Goal: Task Accomplishment & Management: Manage account settings

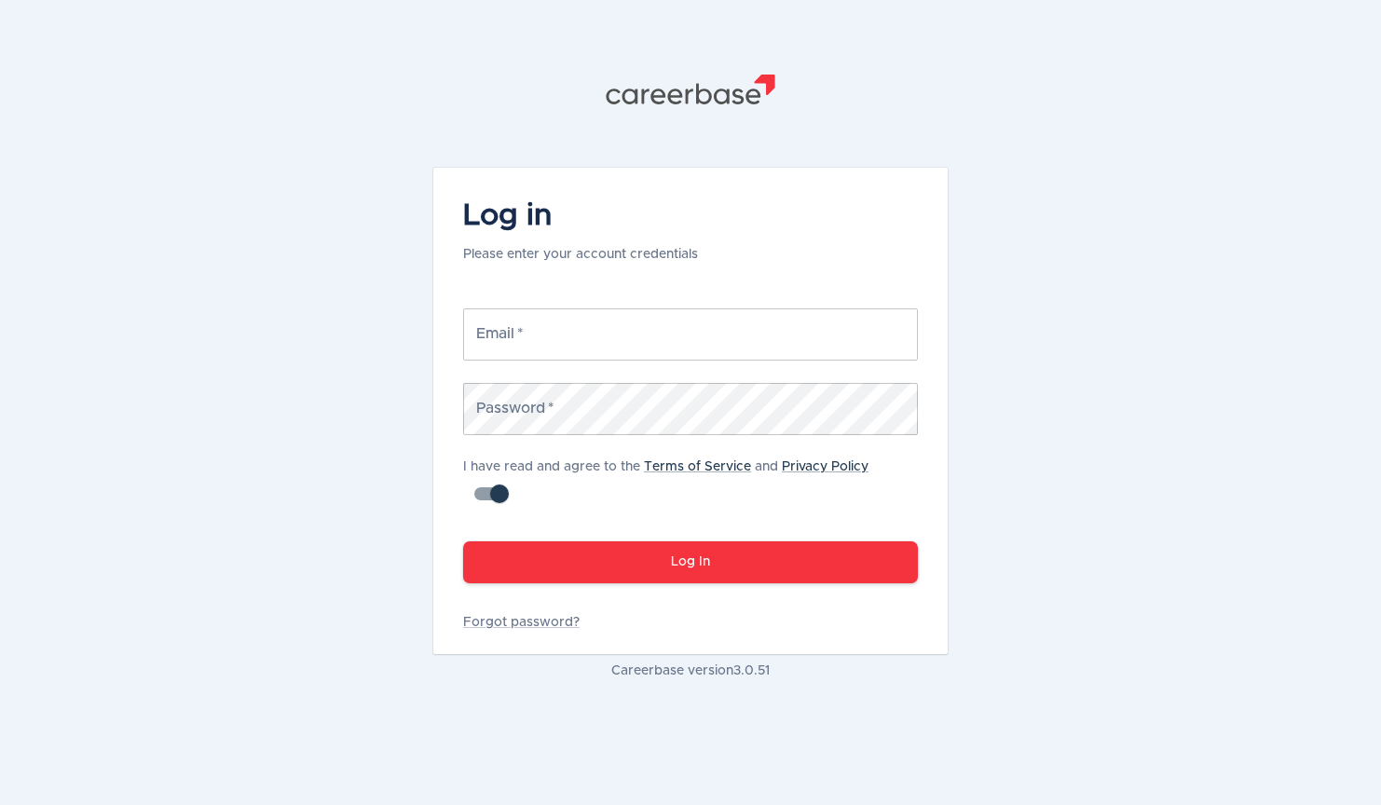
click at [514, 333] on input "Email   *" at bounding box center [690, 335] width 455 height 52
type input "[PERSON_NAME][EMAIL_ADDRESS][DOMAIN_NAME]"
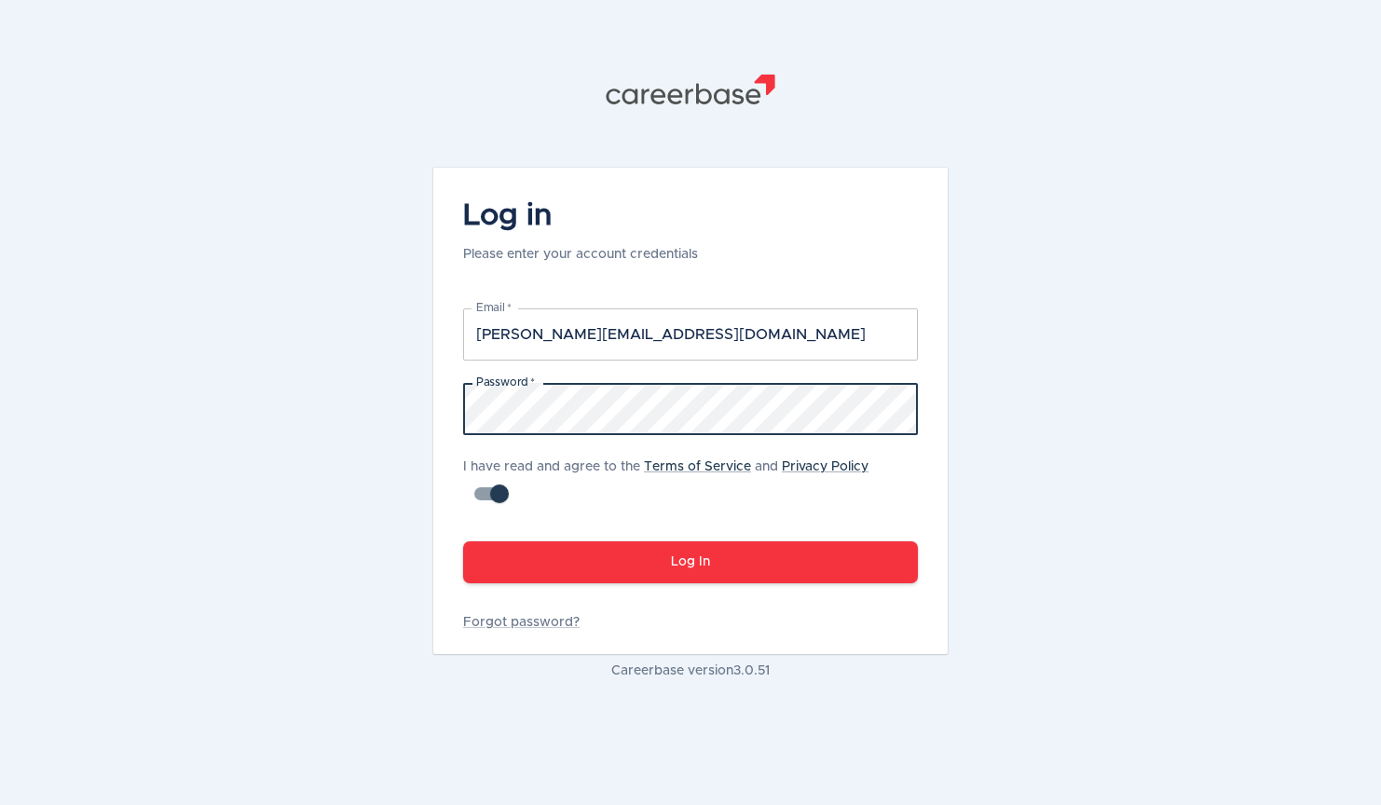
click at [463, 542] on button "Log In" at bounding box center [690, 563] width 455 height 42
click at [352, 390] on div ".st1{fill:#505150} Log in Please enter your account credentials Email   * [EMAI…" at bounding box center [690, 402] width 1381 height 805
click at [463, 542] on button "Log In" at bounding box center [690, 563] width 455 height 42
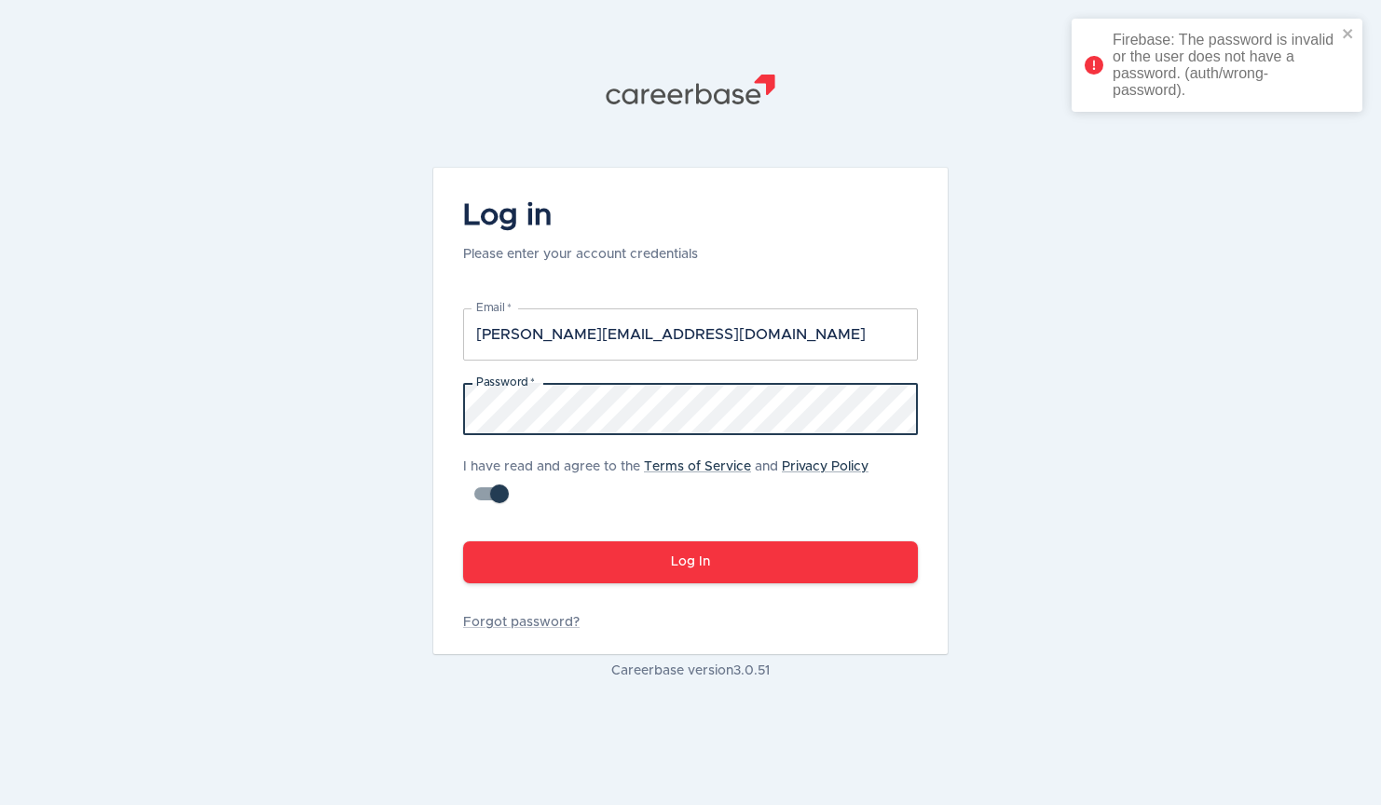
click at [290, 396] on div ".st1{fill:#505150} Log in Please enter your account credentials Email   * [EMAI…" at bounding box center [690, 402] width 1381 height 805
click at [463, 542] on button "Log In" at bounding box center [690, 563] width 455 height 42
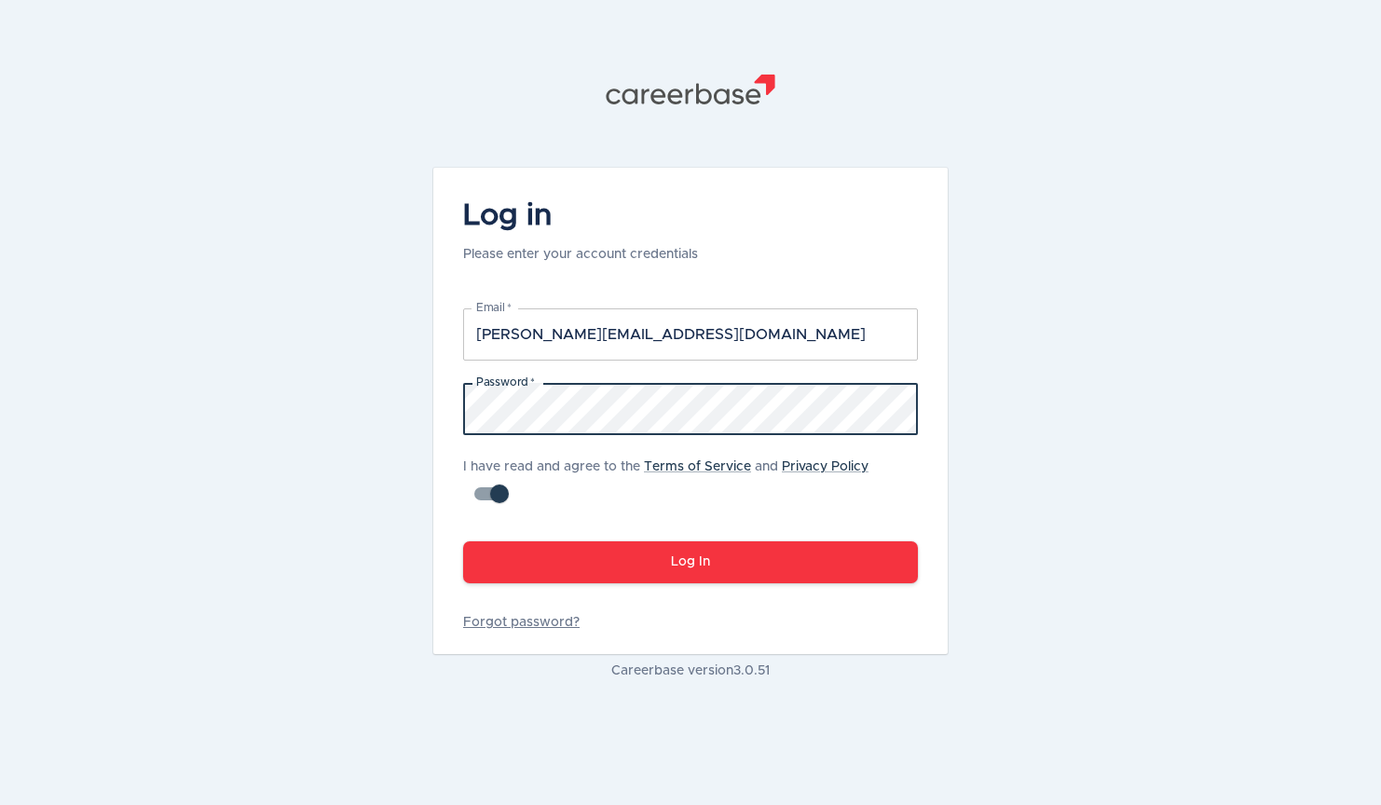
click at [511, 624] on link "Forgot password?" at bounding box center [690, 622] width 455 height 19
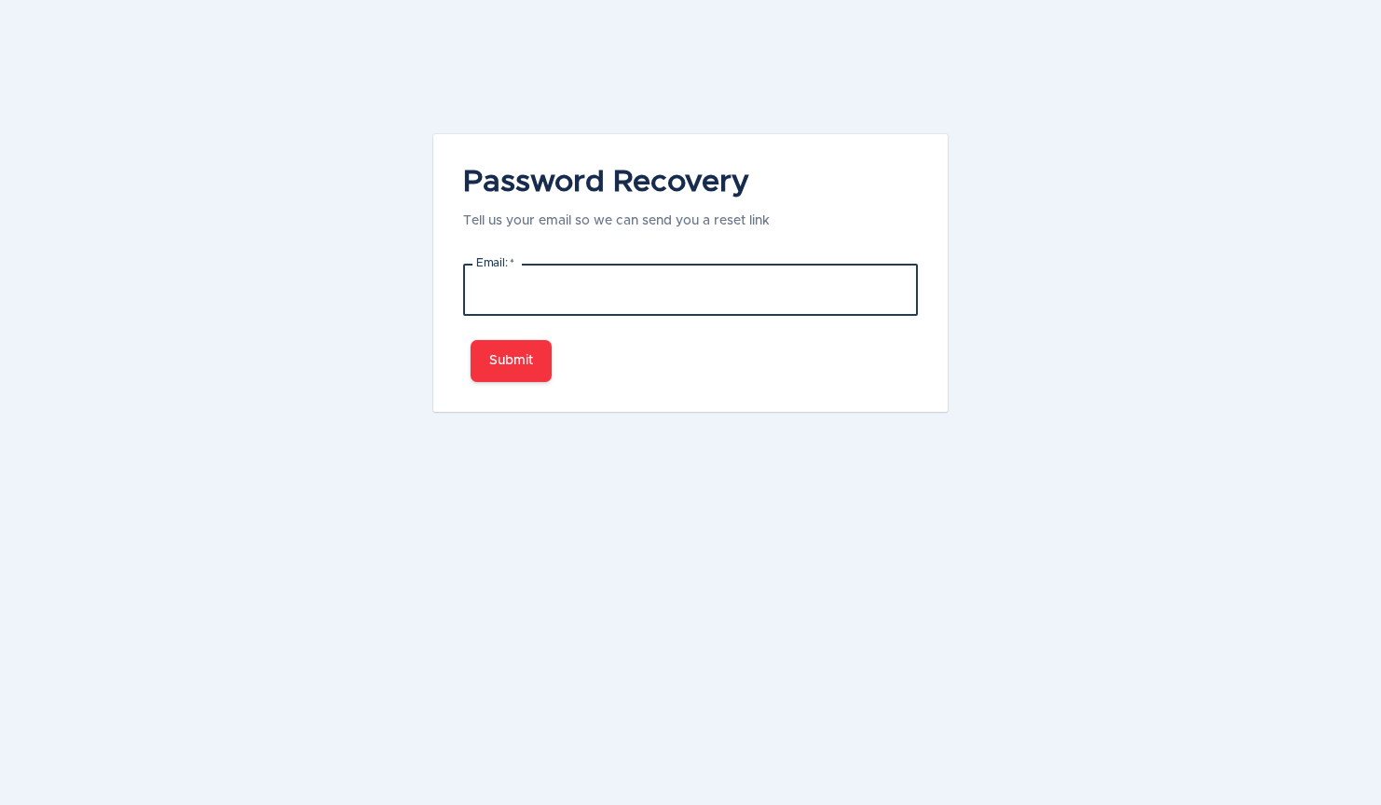
click at [559, 290] on input "Email:   *" at bounding box center [690, 290] width 455 height 52
type input "[PERSON_NAME][EMAIL_ADDRESS][DOMAIN_NAME]"
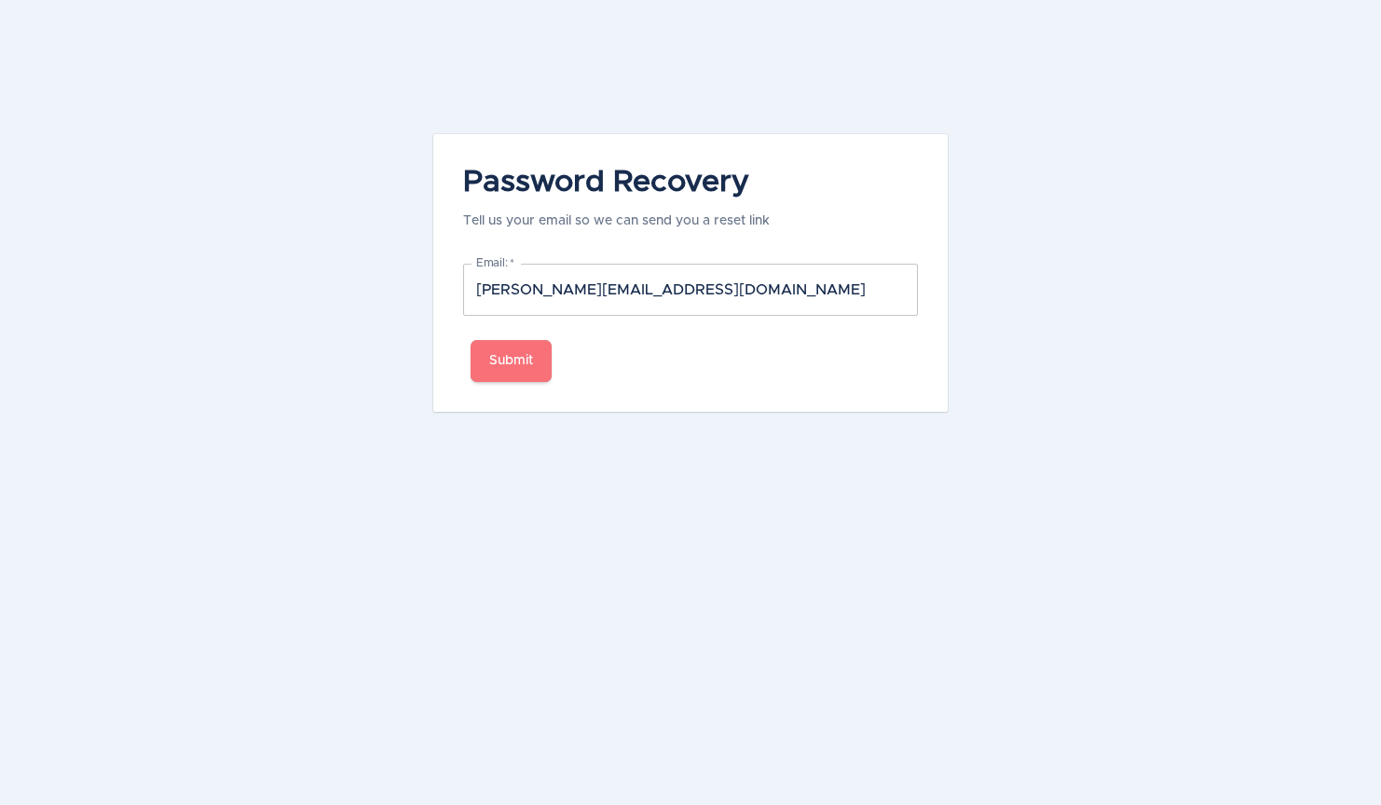
click at [533, 361] on button "Submit" at bounding box center [511, 361] width 81 height 42
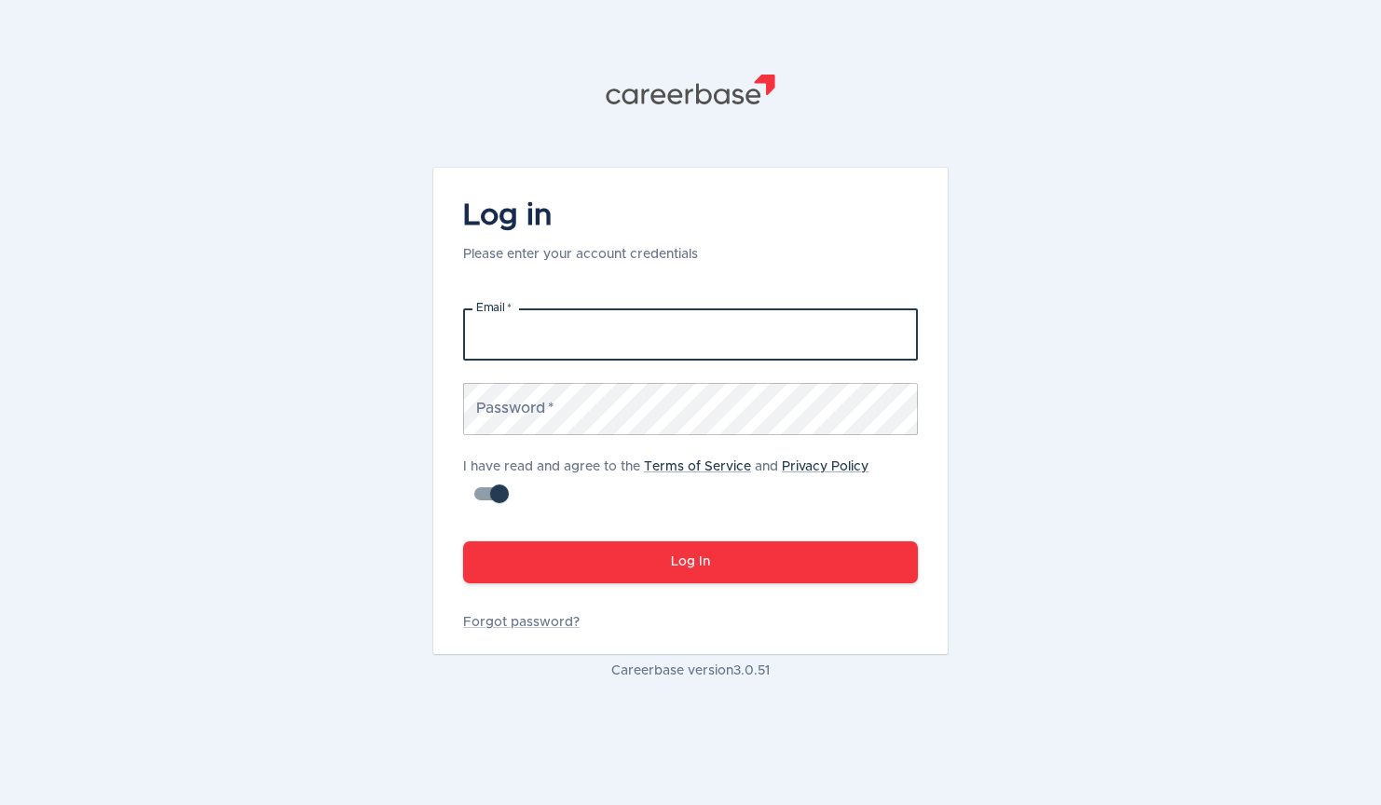
click at [588, 344] on input "Email   *" at bounding box center [690, 335] width 455 height 52
type input "[PERSON_NAME][EMAIL_ADDRESS][DOMAIN_NAME]"
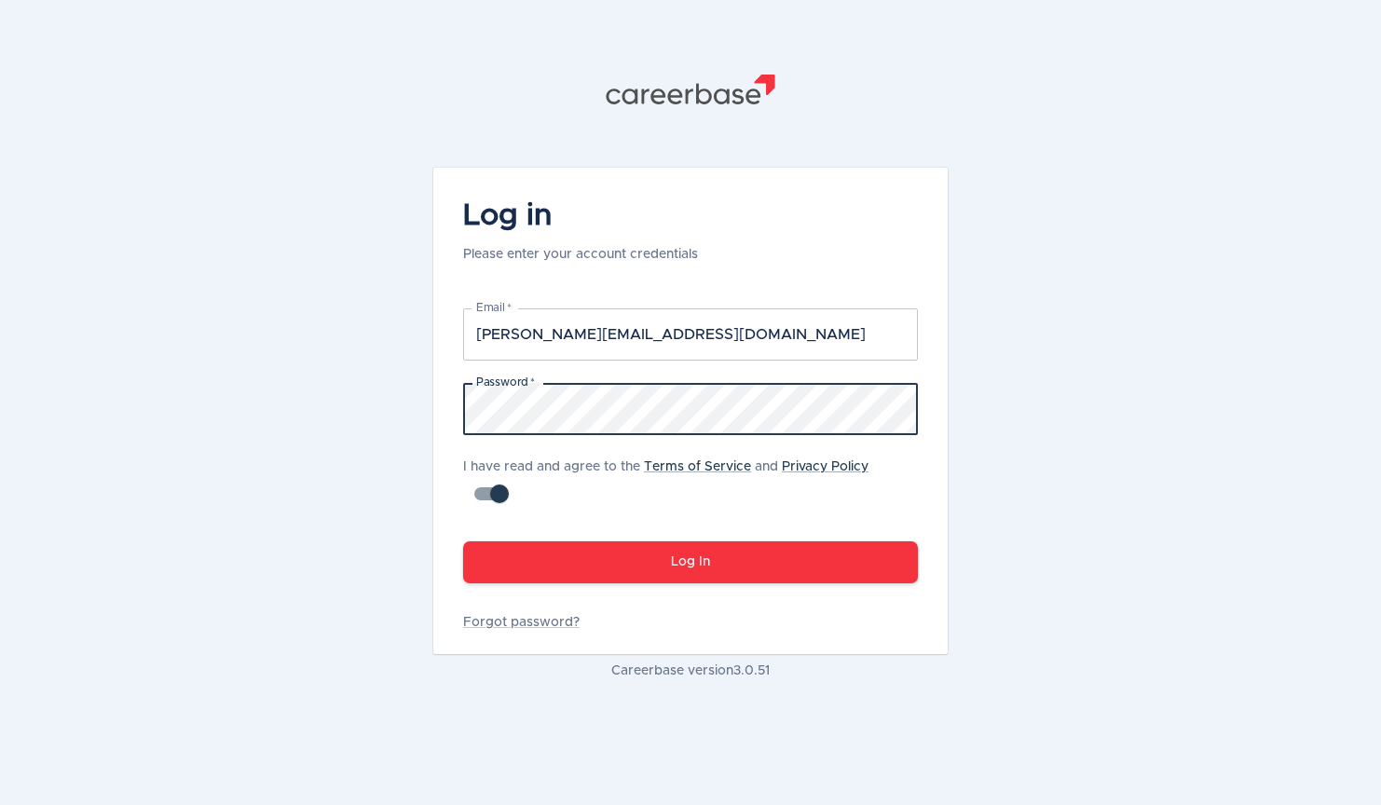
click at [463, 542] on button "Log In" at bounding box center [690, 563] width 455 height 42
